Goal: Check status: Check status

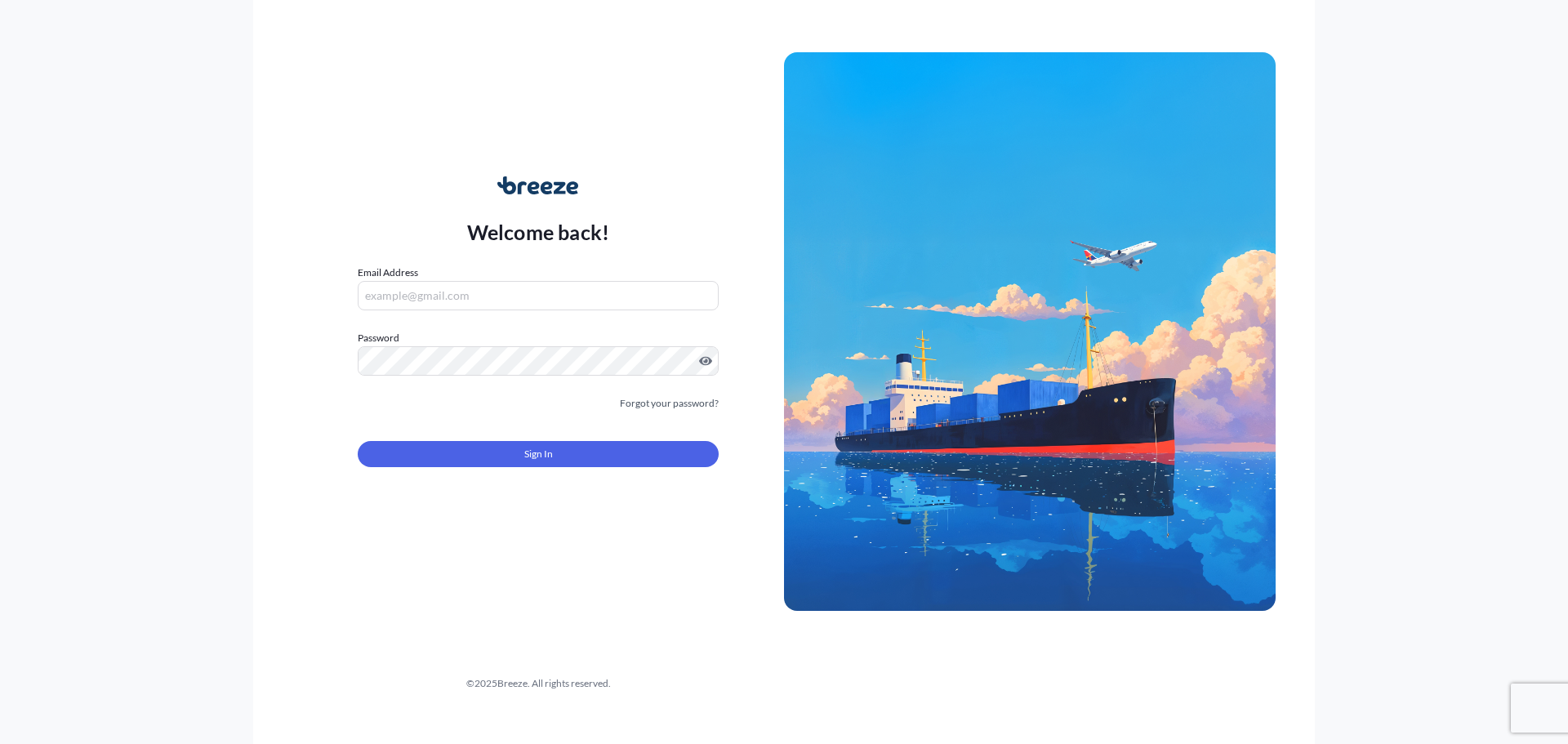
type input "[PERSON_NAME][EMAIL_ADDRESS][PERSON_NAME][DOMAIN_NAME]"
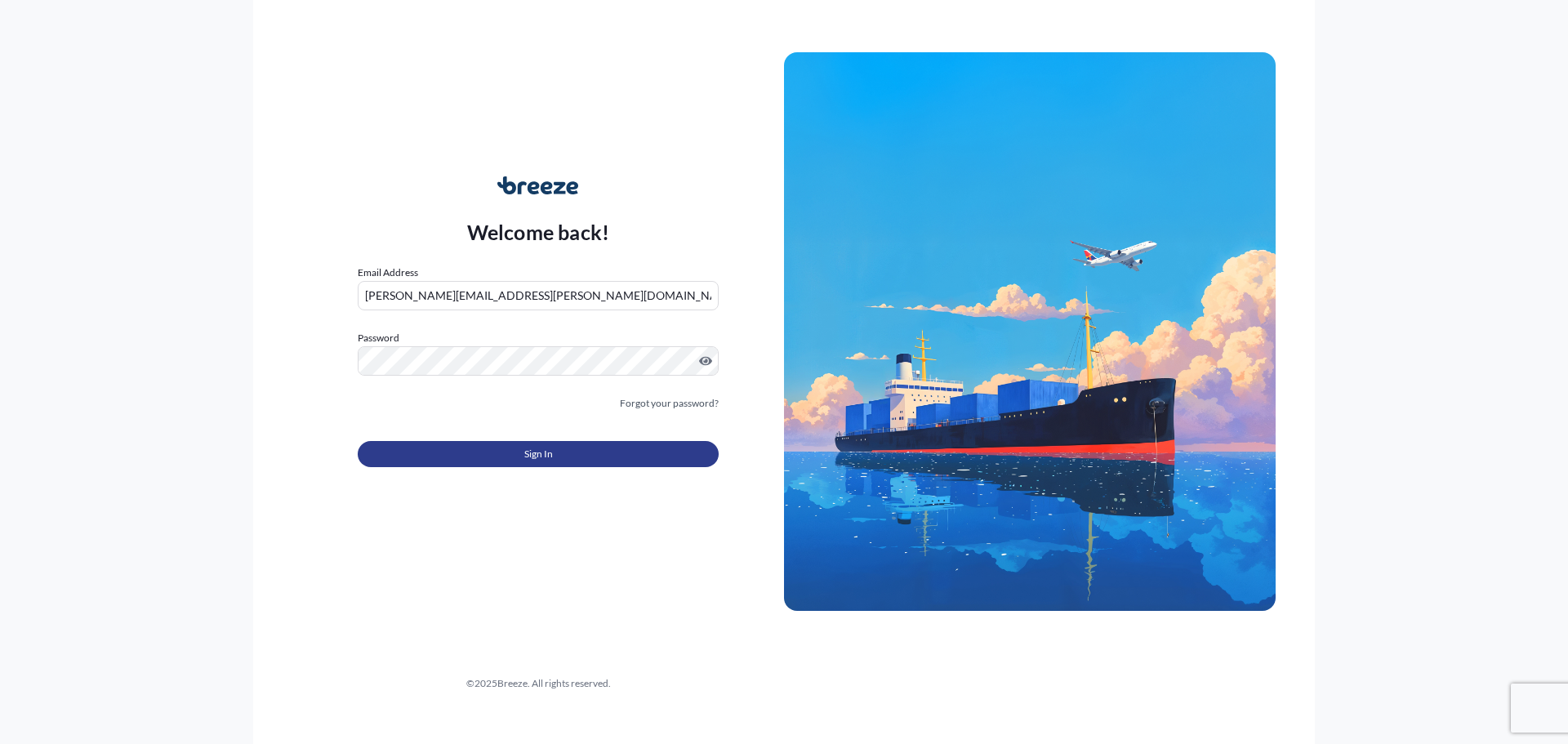
click at [527, 457] on span "Sign In" at bounding box center [539, 454] width 28 height 17
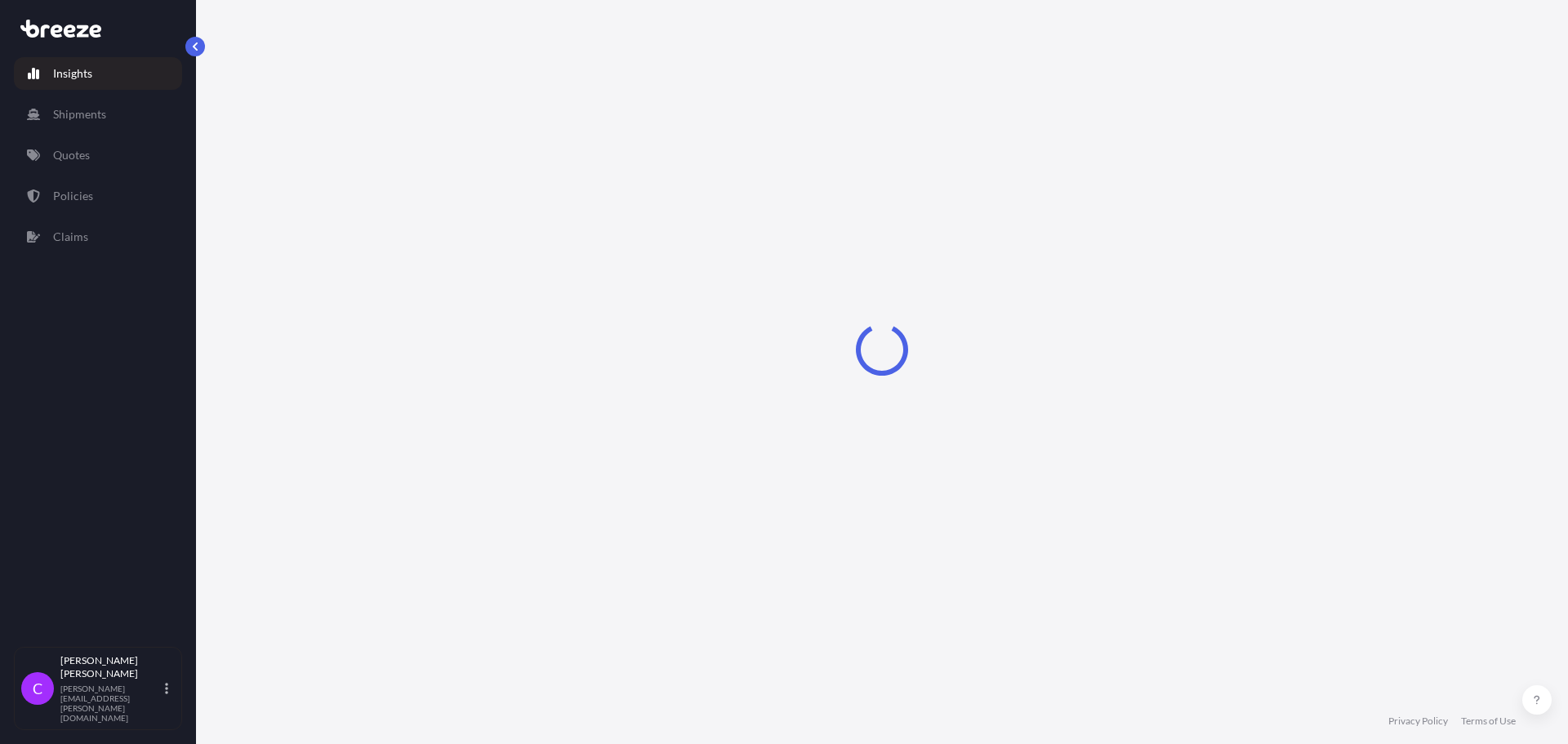
select select "2025"
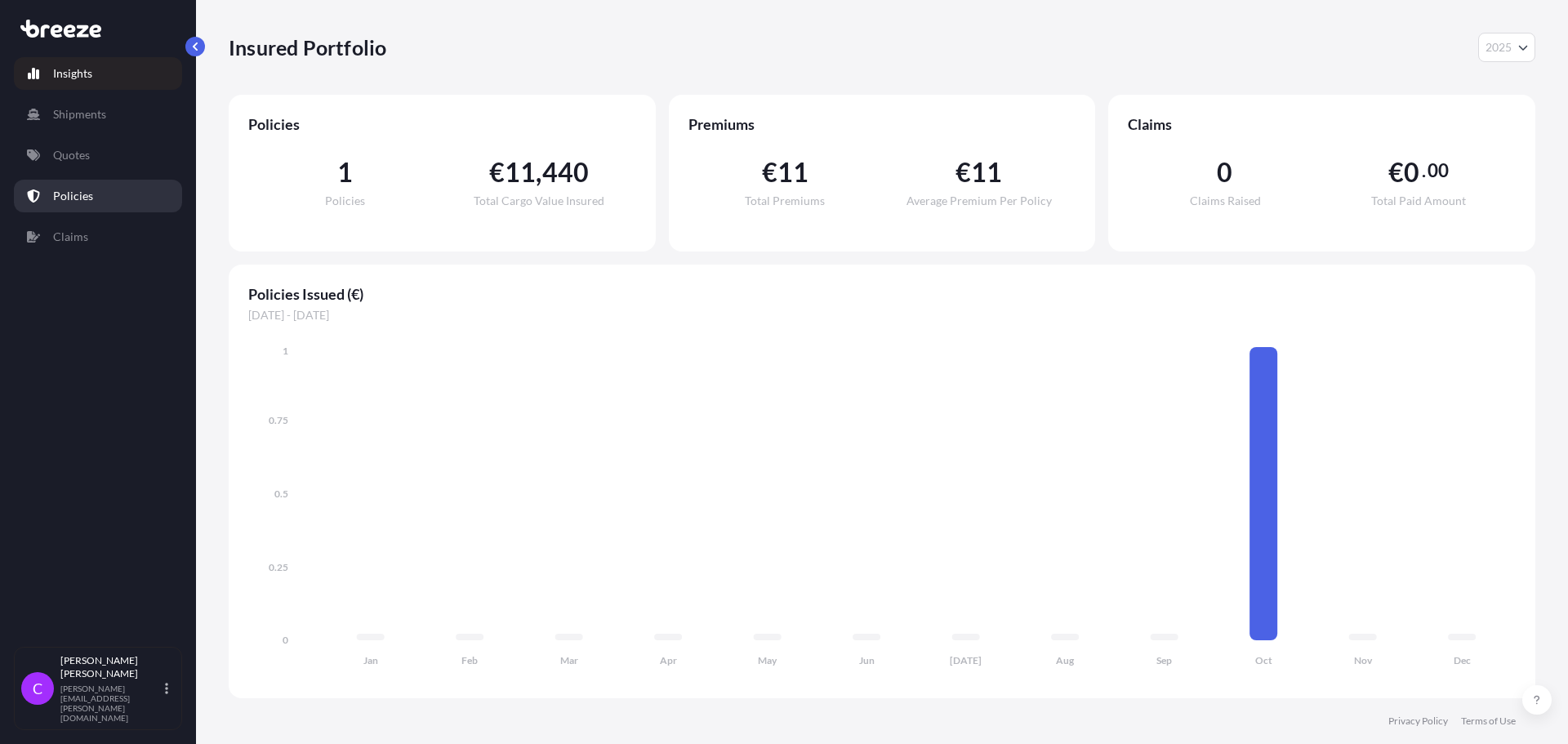
click at [57, 195] on p "Policies" at bounding box center [72, 195] width 40 height 17
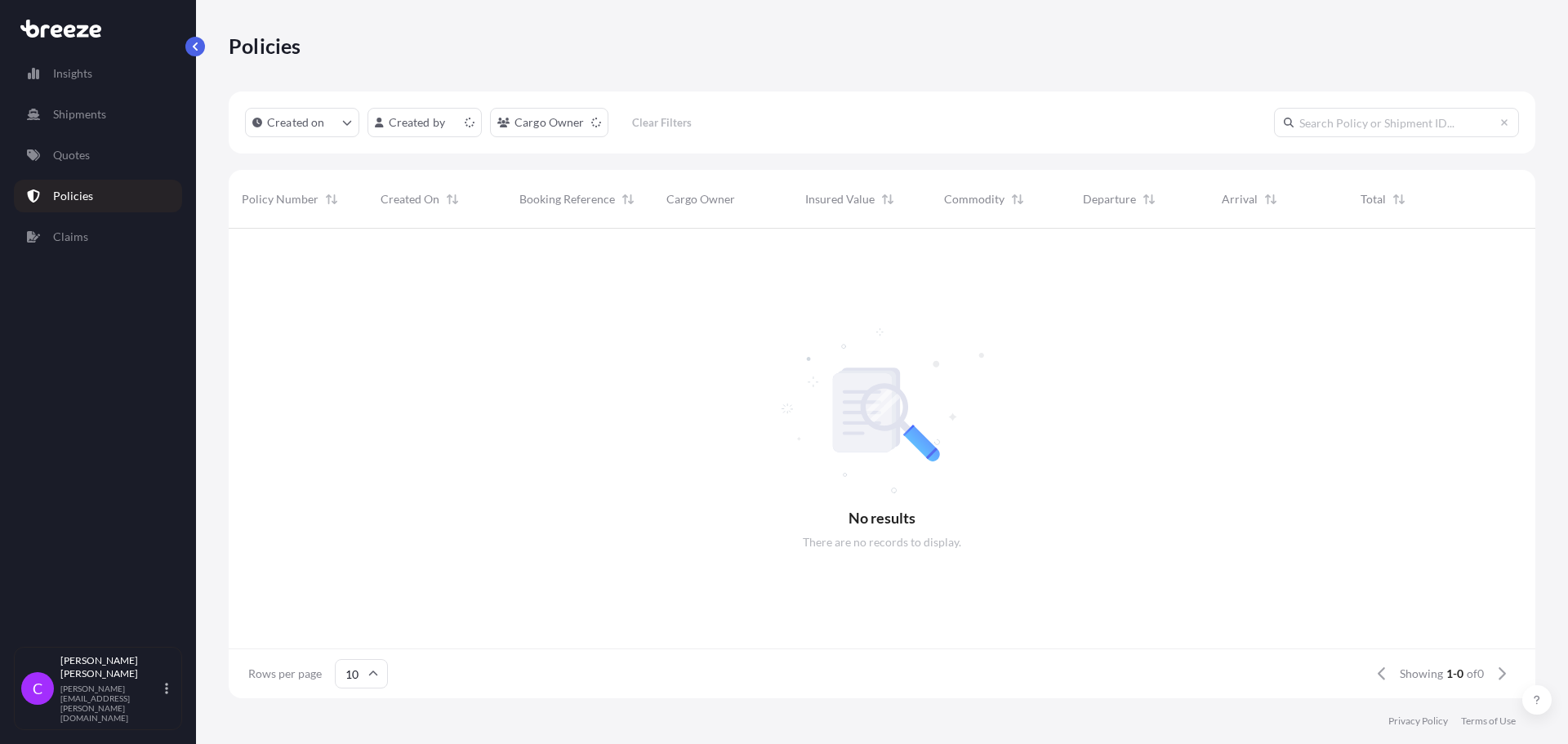
scroll to position [13, 13]
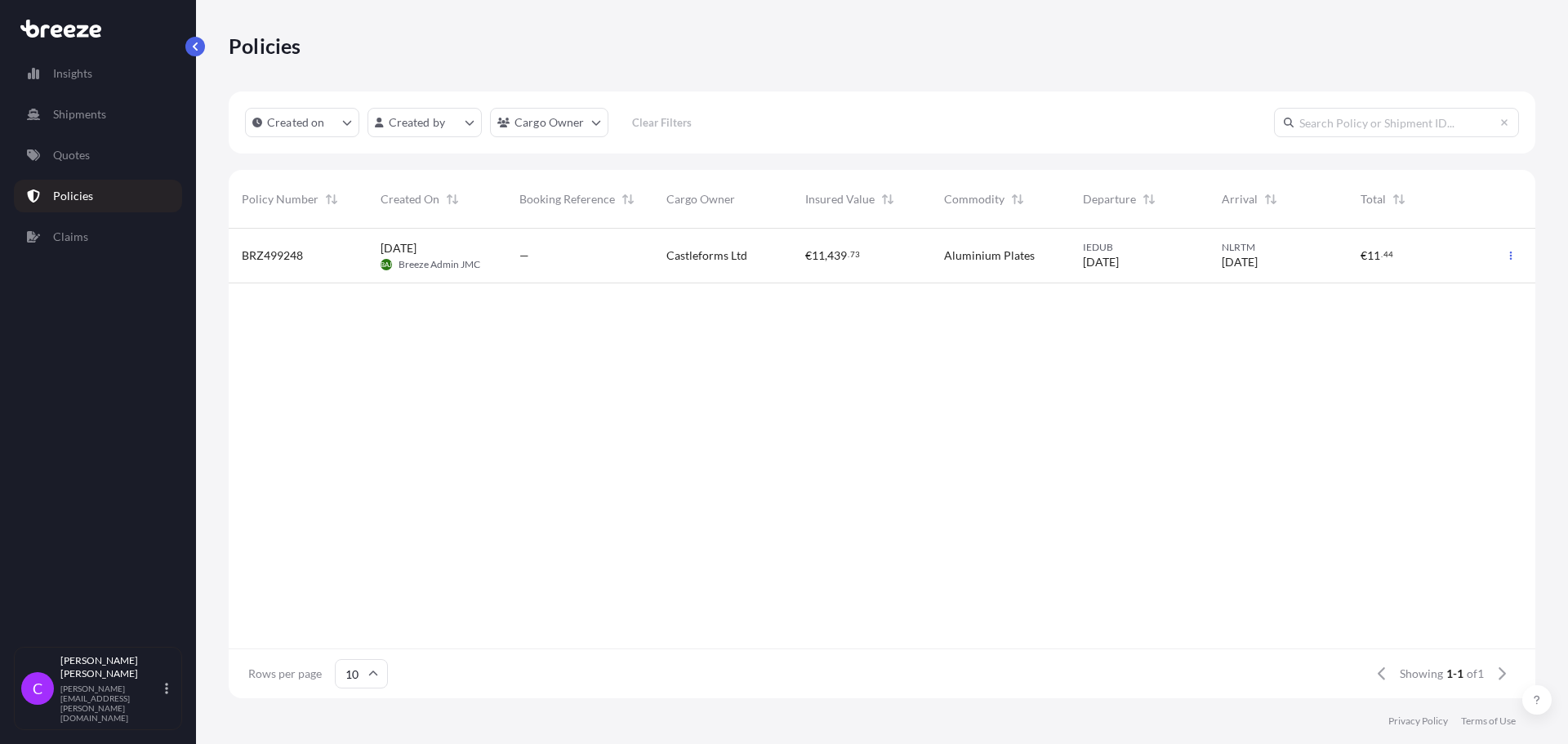
click at [416, 248] on span "[DATE]" at bounding box center [398, 248] width 36 height 17
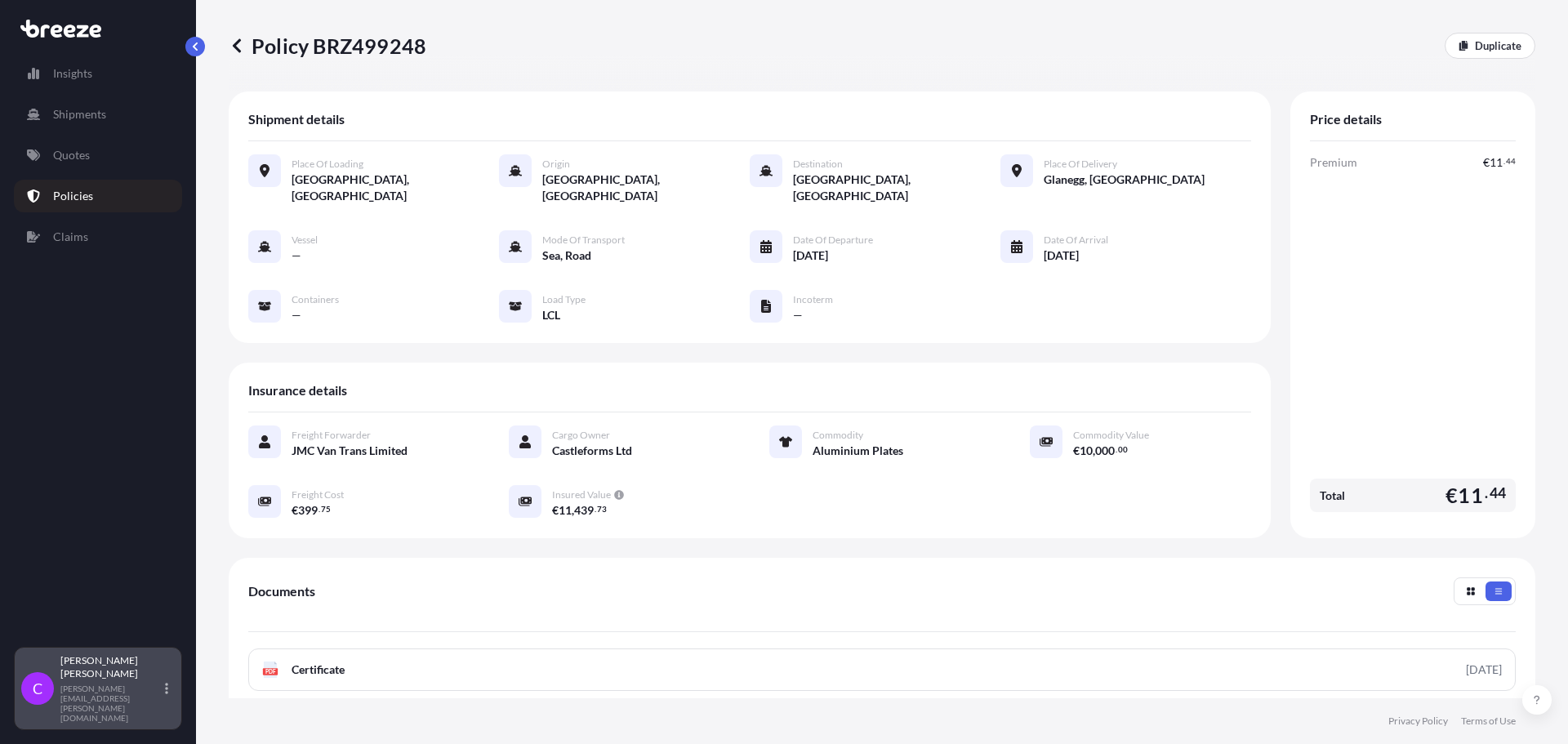
click at [94, 713] on p "[PERSON_NAME][EMAIL_ADDRESS][PERSON_NAME][DOMAIN_NAME]" at bounding box center [111, 703] width 101 height 40
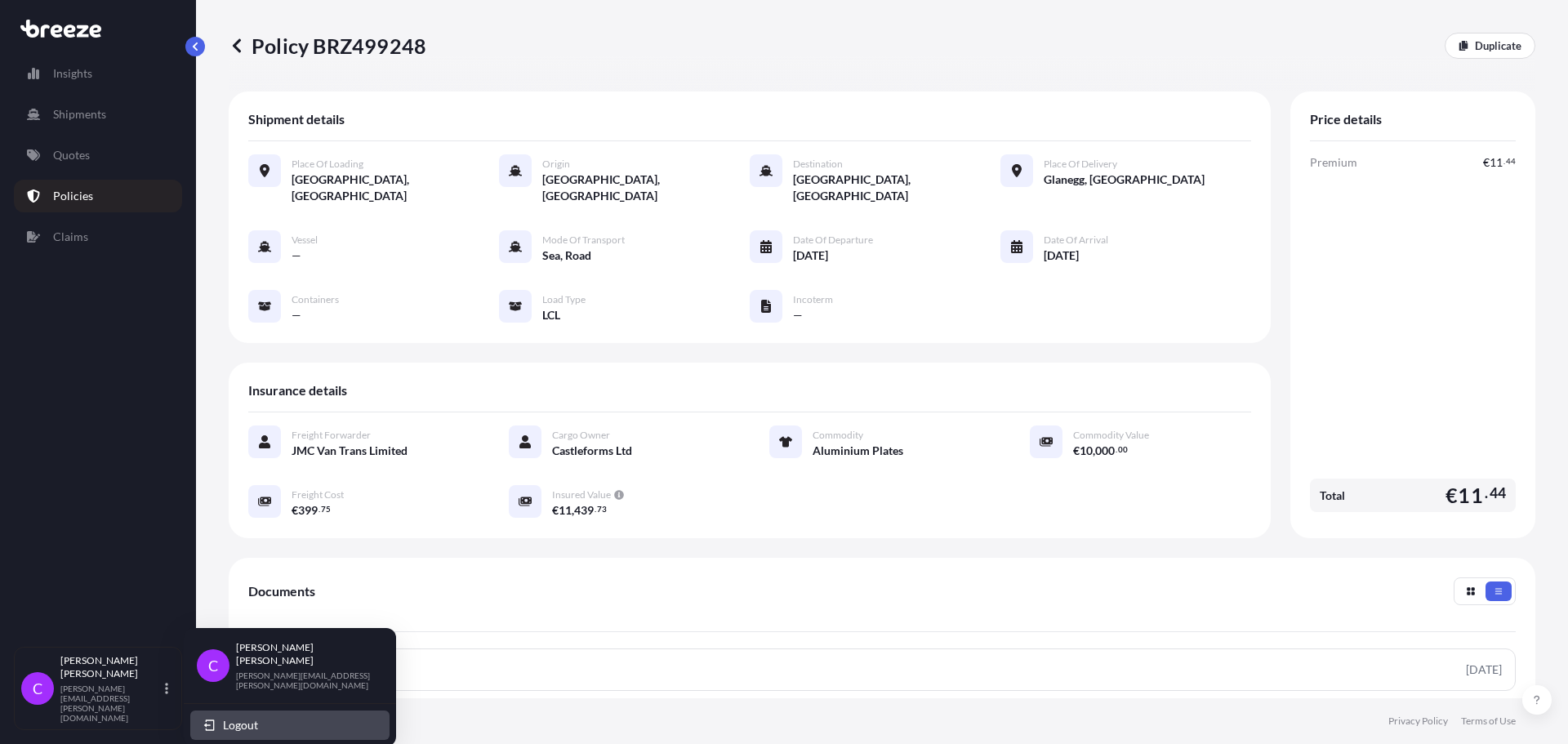
click at [224, 718] on span "Logout" at bounding box center [240, 726] width 35 height 17
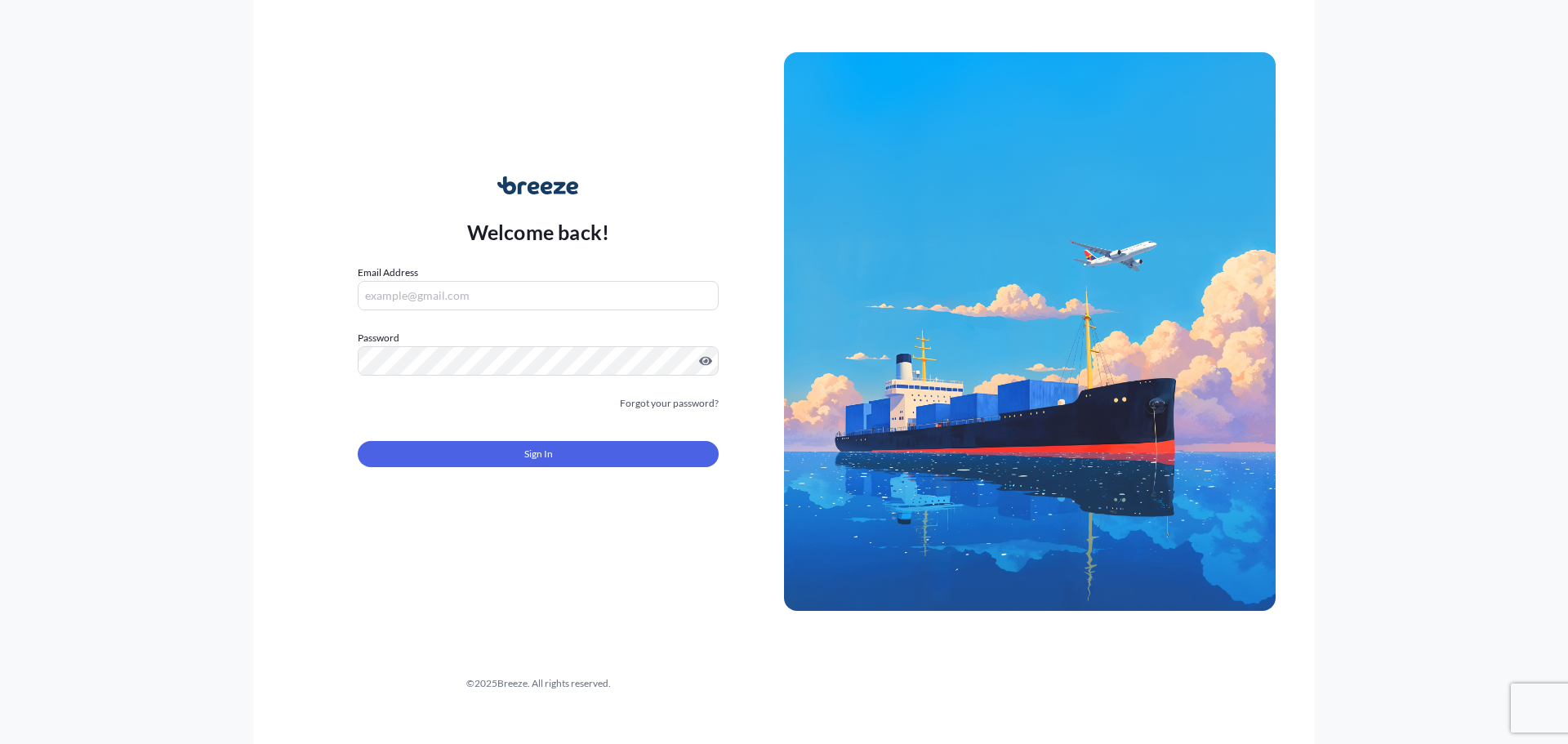
type input "[PERSON_NAME][EMAIL_ADDRESS][PERSON_NAME][DOMAIN_NAME]"
